Goal: Task Accomplishment & Management: Use online tool/utility

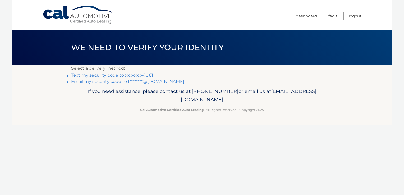
click at [113, 74] on link "Text my security code to xxx-xxx-4061" at bounding box center [112, 75] width 82 height 5
click at [404, 189] on html "Cal Automotive Menu Dashboard FAQ's Logout ×" at bounding box center [202, 97] width 404 height 195
click at [120, 75] on link "Text my security code to xxx-xxx-4061" at bounding box center [112, 75] width 82 height 5
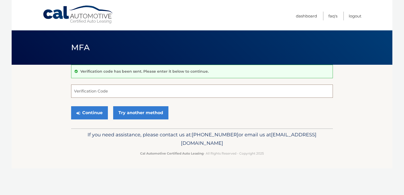
click at [112, 92] on input "Verification Code" at bounding box center [202, 91] width 262 height 13
click at [129, 91] on input "Verification Code" at bounding box center [202, 91] width 262 height 13
type input "005244"
click at [98, 111] on button "Continue" at bounding box center [89, 112] width 37 height 13
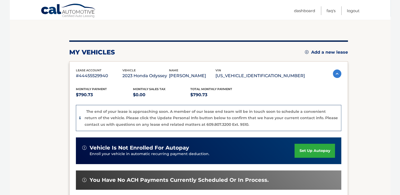
scroll to position [106, 0]
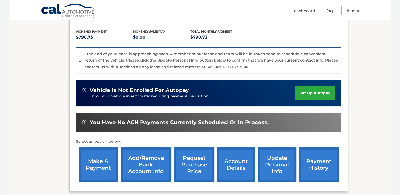
click at [94, 163] on link "make a payment" at bounding box center [99, 165] width 40 height 35
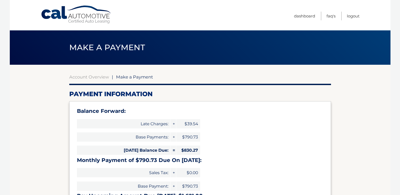
select select "NzNjYTJkZDgtMGY5NS00MmNhLWFhNjctODZmNTVlYjk3YWEx"
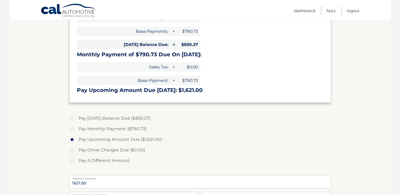
scroll to position [159, 0]
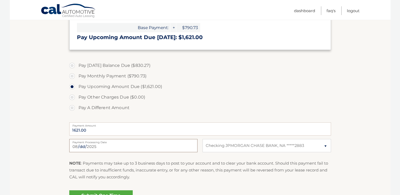
click at [184, 149] on input "[DATE]" at bounding box center [133, 145] width 128 height 13
type input "[DATE]"
click at [72, 65] on label "Pay [DATE] Balance Due ($830.27)" at bounding box center [200, 65] width 262 height 11
click at [72, 65] on input "Pay [DATE] Balance Due ($830.27)" at bounding box center [73, 64] width 5 height 8
radio input "true"
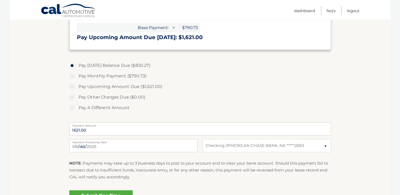
type input "830.27"
click at [209, 105] on label "Pay A Different Amount" at bounding box center [200, 108] width 262 height 11
click at [77, 105] on input "Pay A Different Amount" at bounding box center [73, 107] width 5 height 8
radio input "true"
click at [72, 65] on label "Pay [DATE] Balance Due ($830.27)" at bounding box center [200, 65] width 262 height 11
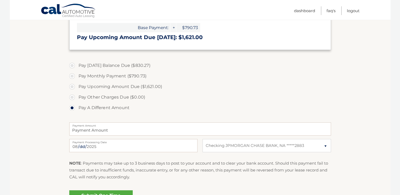
click at [72, 65] on input "Pay [DATE] Balance Due ($830.27)" at bounding box center [73, 64] width 5 height 8
radio input "true"
type input "830.27"
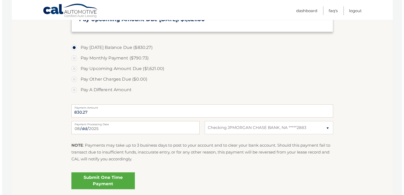
scroll to position [185, 0]
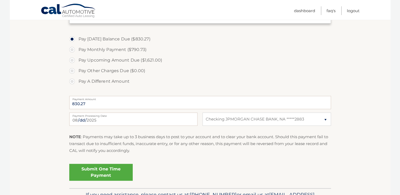
click at [98, 171] on link "Submit One Time Payment" at bounding box center [100, 172] width 63 height 17
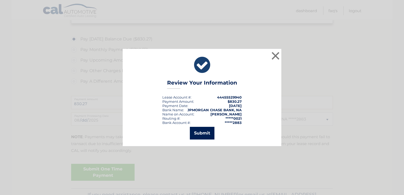
click at [199, 136] on button "Submit" at bounding box center [202, 133] width 25 height 13
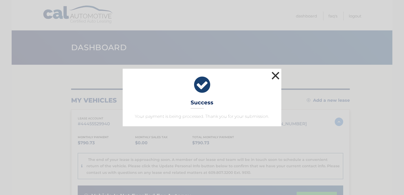
click at [276, 75] on button "×" at bounding box center [275, 75] width 11 height 11
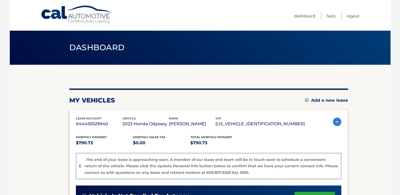
click at [394, 195] on html "Cal Automotive Menu Dashboard FAQ's Logout" at bounding box center [200, 97] width 400 height 195
